Goal: Task Accomplishment & Management: Manage account settings

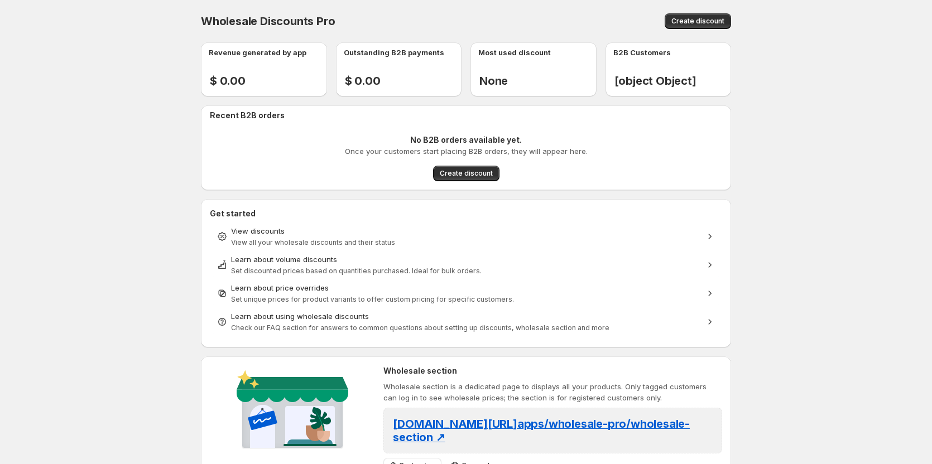
click at [682, 16] on button "Create discount" at bounding box center [698, 21] width 66 height 16
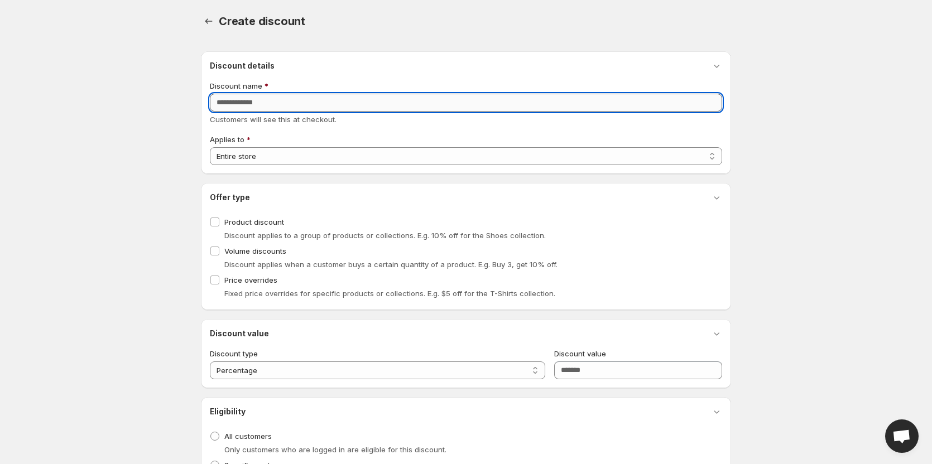
click at [338, 107] on input "Discount name" at bounding box center [466, 103] width 512 height 18
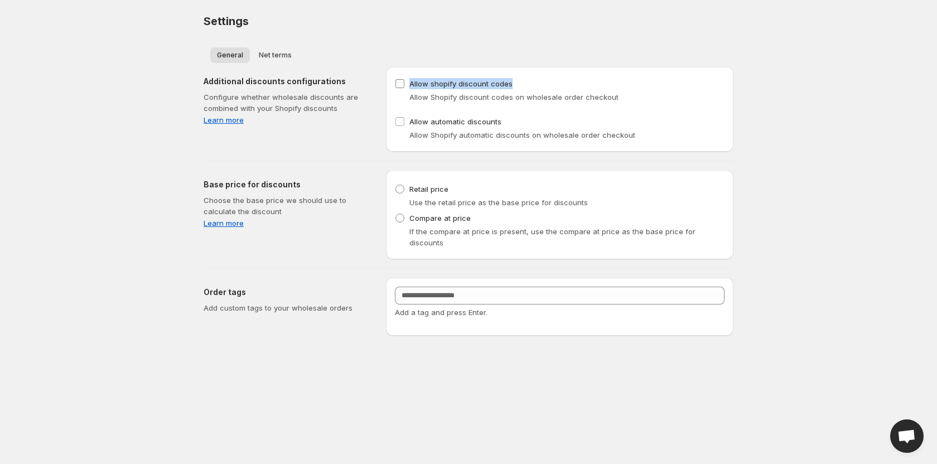
drag, startPoint x: 532, startPoint y: 88, endPoint x: 411, endPoint y: 85, distance: 121.1
click at [411, 85] on div "Allow shopify discount codes Allow Shopify discount codes on wholesale order ch…" at bounding box center [560, 89] width 330 height 27
click at [340, 149] on div "Additional discounts configurations Configure whether wholesale discounts are c…" at bounding box center [291, 109] width 174 height 85
drag, startPoint x: 502, startPoint y: 85, endPoint x: 412, endPoint y: 90, distance: 90.5
click at [412, 90] on div "Allow shopify discount codes Allow Shopify discount codes on wholesale order ch…" at bounding box center [560, 89] width 330 height 27
